Goal: Use online tool/utility: Utilize a website feature to perform a specific function

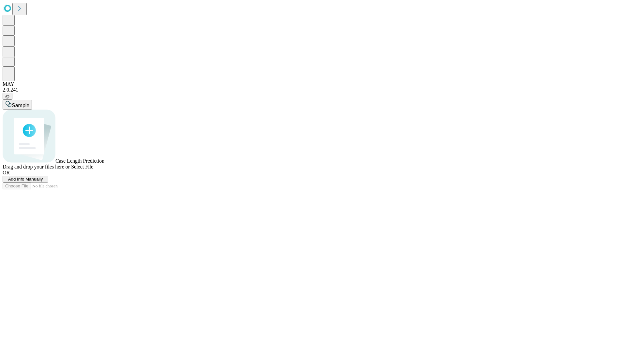
click at [93, 169] on span "Select File" at bounding box center [82, 167] width 22 height 6
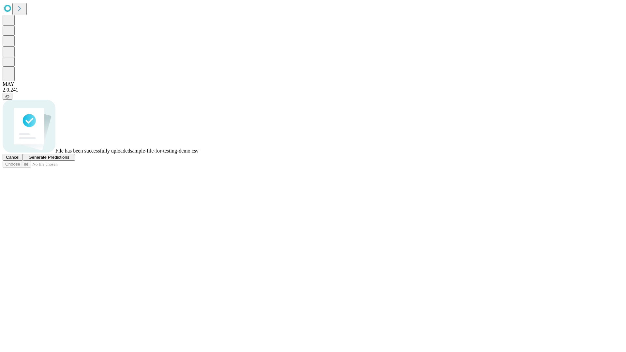
click at [69, 160] on span "Generate Predictions" at bounding box center [48, 157] width 41 height 5
